Goal: Information Seeking & Learning: Learn about a topic

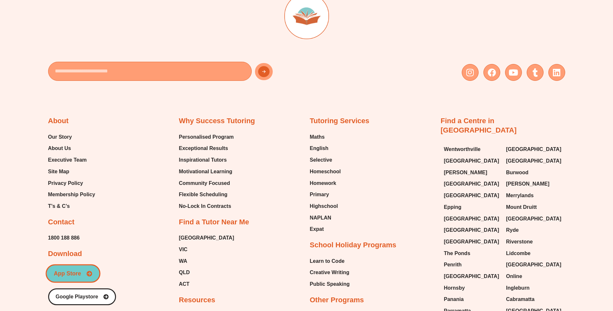
scroll to position [3201, 0]
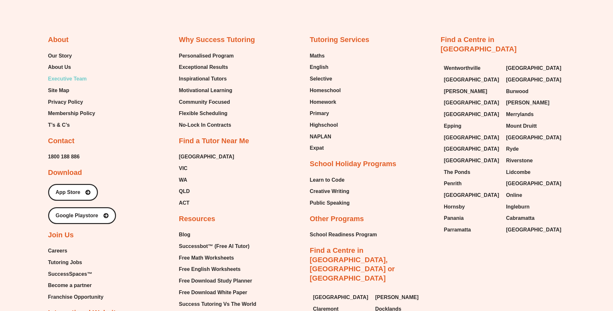
click at [70, 83] on span "Executive Team" at bounding box center [67, 79] width 39 height 10
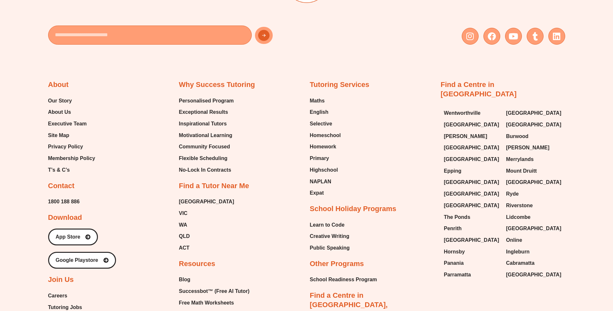
scroll to position [1875, 0]
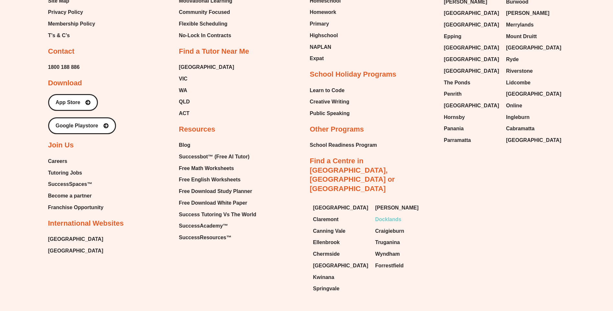
click at [390, 215] on span "Docklands" at bounding box center [388, 220] width 26 height 10
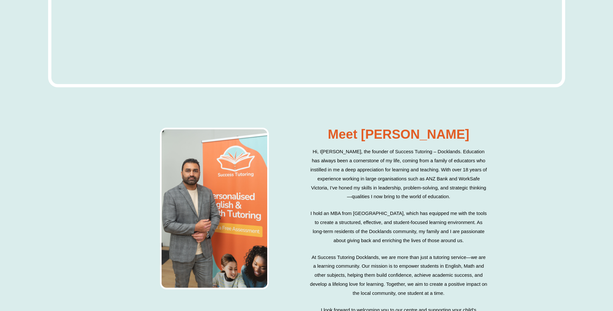
scroll to position [2037, 0]
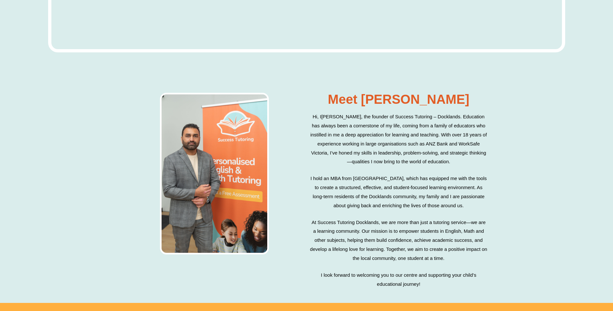
drag, startPoint x: 601, startPoint y: 155, endPoint x: 591, endPoint y: 155, distance: 10.0
click at [600, 155] on div "Meet [PERSON_NAME] Hi, [PERSON_NAME], the founder of Success Tutoring – Docklan…" at bounding box center [306, 194] width 613 height 216
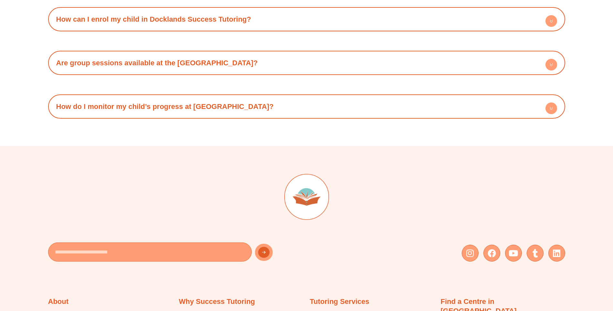
scroll to position [3597, 0]
